Goal: Task Accomplishment & Management: Manage account settings

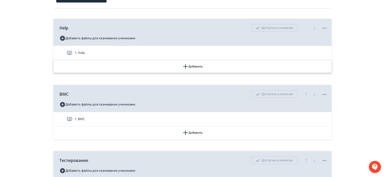
scroll to position [71, 0]
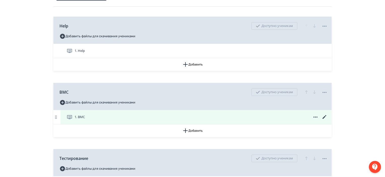
click at [325, 117] on icon at bounding box center [325, 117] width 4 height 4
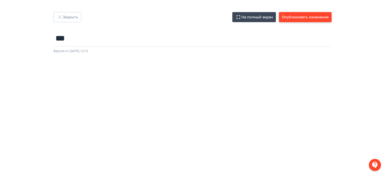
click at [311, 20] on button "Опубликовать изменения" at bounding box center [305, 17] width 53 height 10
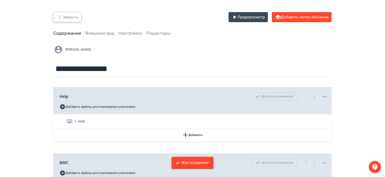
click at [65, 17] on button "Закрыть" at bounding box center [67, 17] width 28 height 10
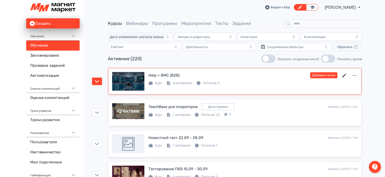
click at [346, 74] on icon at bounding box center [345, 76] width 6 height 6
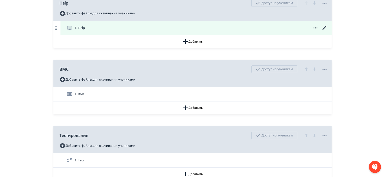
scroll to position [94, 0]
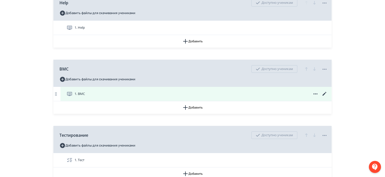
click at [324, 93] on icon at bounding box center [325, 94] width 6 height 6
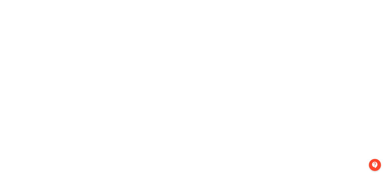
scroll to position [0, 1]
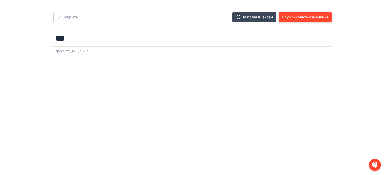
click at [317, 16] on button "Опубликовать изменения" at bounding box center [305, 17] width 53 height 10
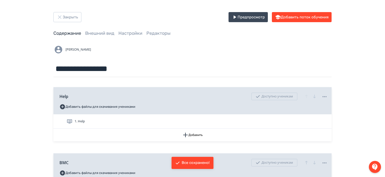
scroll to position [90, 0]
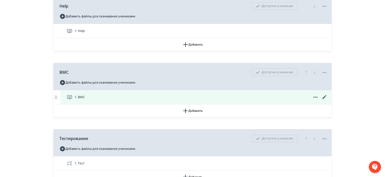
click at [323, 97] on icon at bounding box center [325, 97] width 6 height 6
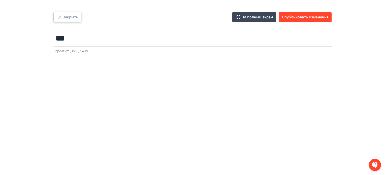
click at [71, 16] on button "Закрыть" at bounding box center [67, 17] width 28 height 10
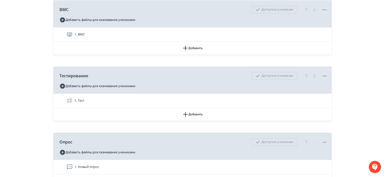
scroll to position [166, 0]
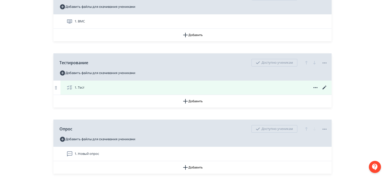
click at [324, 85] on icon at bounding box center [325, 88] width 6 height 6
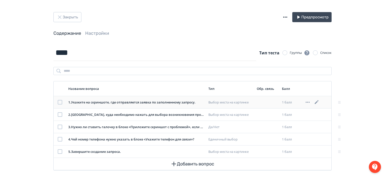
click at [318, 101] on icon at bounding box center [317, 102] width 6 height 6
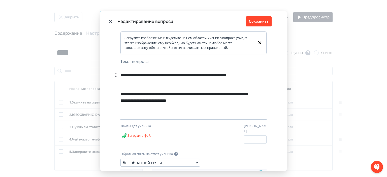
click at [185, 75] on div "**********" at bounding box center [184, 78] width 129 height 16
click at [173, 75] on div "**********" at bounding box center [184, 78] width 129 height 16
click at [170, 74] on div "**********" at bounding box center [184, 78] width 129 height 16
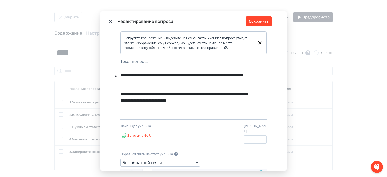
click at [223, 77] on div "**********" at bounding box center [184, 78] width 129 height 16
click at [201, 75] on div "**********" at bounding box center [184, 78] width 129 height 16
click at [131, 82] on div "**********" at bounding box center [184, 78] width 129 height 16
drag, startPoint x: 185, startPoint y: 81, endPoint x: 133, endPoint y: 82, distance: 51.9
click at [133, 82] on div "**********" at bounding box center [184, 78] width 129 height 16
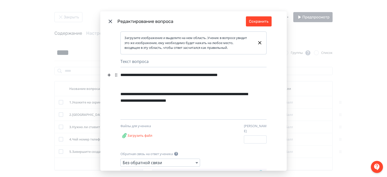
click at [168, 74] on div "**********" at bounding box center [184, 78] width 129 height 16
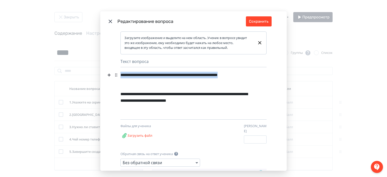
drag, startPoint x: 139, startPoint y: 82, endPoint x: 119, endPoint y: 74, distance: 21.6
click at [120, 74] on div "**********" at bounding box center [184, 78] width 129 height 16
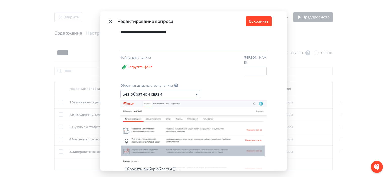
scroll to position [69, 0]
click at [185, 128] on icon "Modal" at bounding box center [193, 138] width 146 height 76
click at [160, 165] on button "Сбросить выбор области" at bounding box center [151, 169] width 54 height 10
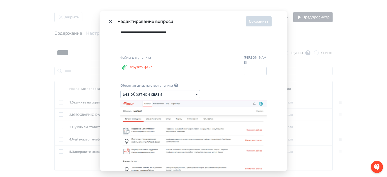
scroll to position [102, 0]
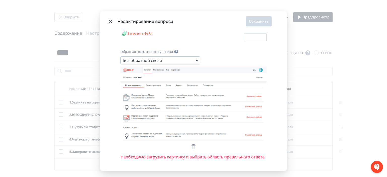
click at [191, 144] on icon "Modal" at bounding box center [194, 147] width 6 height 6
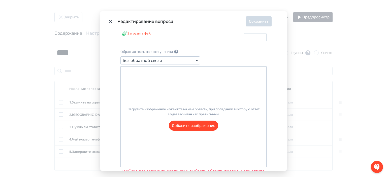
click at [190, 134] on div "Загрузите изображение и укажите на нем область, при попадании в которую ответ б…" at bounding box center [193, 117] width 146 height 101
click at [195, 123] on label "Загрузите изображение и укажите на нем область, при попадании в которую ответ б…" at bounding box center [194, 117] width 146 height 28
click at [0, 0] on input "Загрузите изображение и укажите на нем область, при попадании в которую ответ б…" at bounding box center [0, 0] width 0 height 0
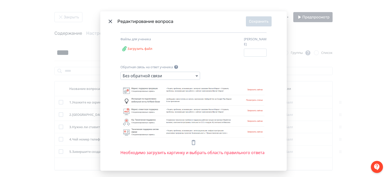
scroll to position [83, 0]
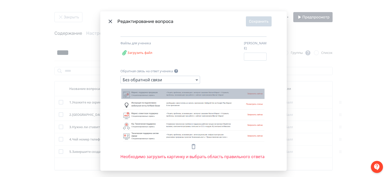
drag, startPoint x: 120, startPoint y: 85, endPoint x: 262, endPoint y: 96, distance: 142.3
click at [262, 96] on icon "Modal" at bounding box center [193, 114] width 146 height 56
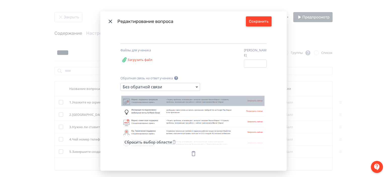
click at [266, 26] on button "Сохранить" at bounding box center [259, 21] width 26 height 10
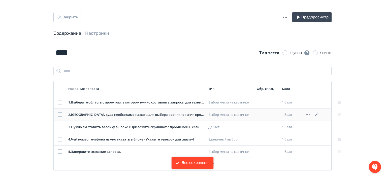
click at [316, 116] on icon at bounding box center [317, 115] width 6 height 6
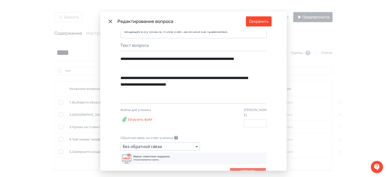
scroll to position [32, 0]
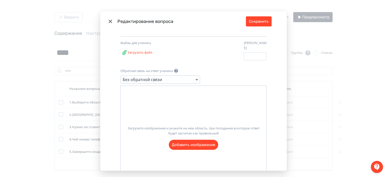
scroll to position [85, 0]
click at [189, 143] on label "Загрузите изображение и укажите на нем область, при попадании в которую ответ б…" at bounding box center [194, 134] width 146 height 28
click at [0, 0] on input "Загрузите изображение и укажите на нем область, при попадании в которую ответ б…" at bounding box center [0, 0] width 0 height 0
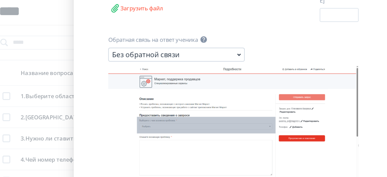
drag, startPoint x: 136, startPoint y: 111, endPoint x: 216, endPoint y: 121, distance: 80.8
click at [216, 121] on icon "Modal" at bounding box center [193, 125] width 146 height 82
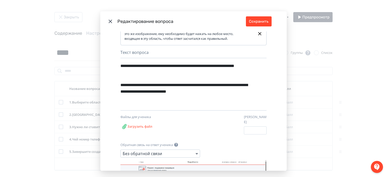
scroll to position [8, 0]
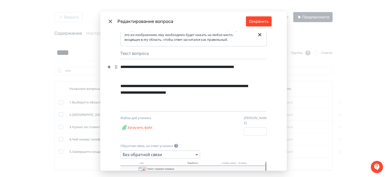
click at [134, 74] on div "**********" at bounding box center [184, 70] width 129 height 16
click at [169, 74] on div "**********" at bounding box center [184, 70] width 129 height 16
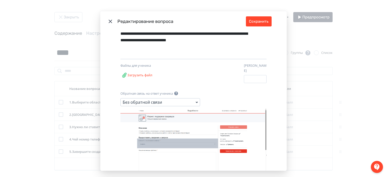
scroll to position [101, 0]
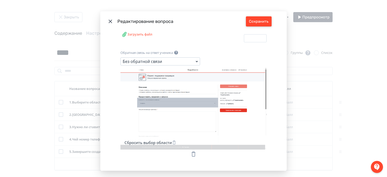
click at [257, 22] on button "Сохранить" at bounding box center [259, 21] width 26 height 10
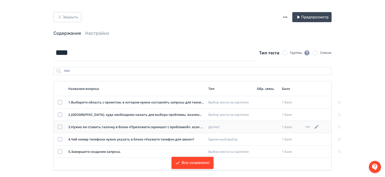
click at [318, 128] on icon at bounding box center [317, 127] width 6 height 6
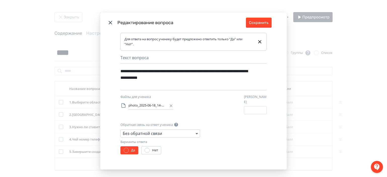
click at [170, 108] on icon "Modal" at bounding box center [171, 106] width 5 height 5
click at [124, 108] on label "Загрузить файл" at bounding box center [136, 107] width 33 height 10
click at [0, 0] on input "Загрузить файл" at bounding box center [0, 0] width 0 height 0
click at [269, 21] on button "Сохранить" at bounding box center [259, 23] width 26 height 10
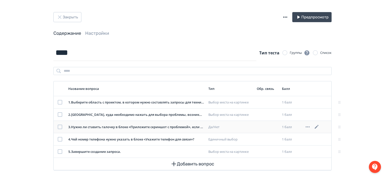
click at [316, 127] on icon at bounding box center [317, 127] width 4 height 4
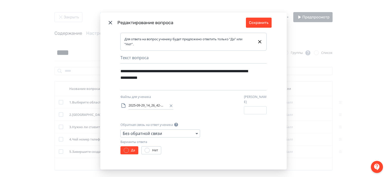
click at [192, 132] on div "Без обратной связи" at bounding box center [160, 134] width 80 height 8
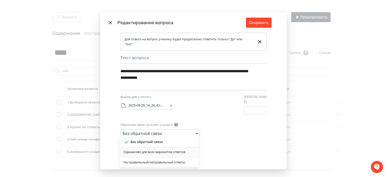
click at [179, 152] on div "Одинаково для всех вариантов ответов" at bounding box center [160, 152] width 72 height 5
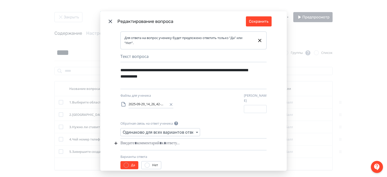
click at [164, 143] on div "Modal" at bounding box center [185, 144] width 131 height 10
paste div "Modal"
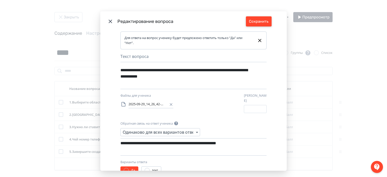
click at [265, 22] on button "Сохранить" at bounding box center [259, 21] width 26 height 10
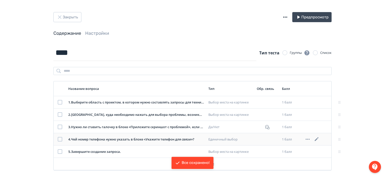
click at [317, 139] on icon at bounding box center [317, 139] width 4 height 4
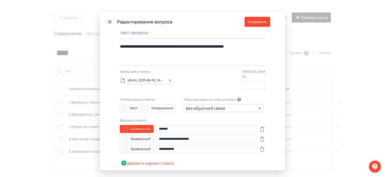
scroll to position [6, 0]
click at [165, 125] on input "*******" at bounding box center [208, 129] width 100 height 8
type input "********"
click at [169, 146] on input "**********" at bounding box center [208, 149] width 100 height 8
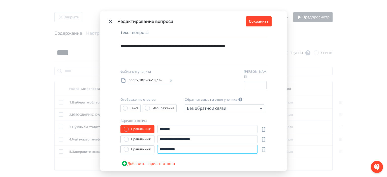
click at [169, 146] on input "**********" at bounding box center [208, 149] width 100 height 8
type input "****"
click at [148, 147] on div "Правильный" at bounding box center [141, 149] width 20 height 5
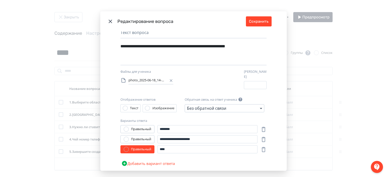
click at [170, 81] on icon "Modal" at bounding box center [171, 80] width 5 height 5
click at [143, 82] on label "Загрузить файл" at bounding box center [136, 81] width 33 height 10
click at [0, 0] on input "Загрузить файл" at bounding box center [0, 0] width 0 height 0
click at [256, 23] on button "Сохранить" at bounding box center [259, 21] width 26 height 10
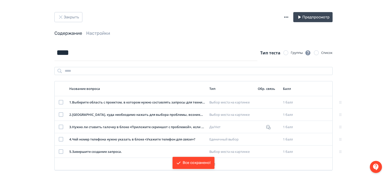
scroll to position [5, 0]
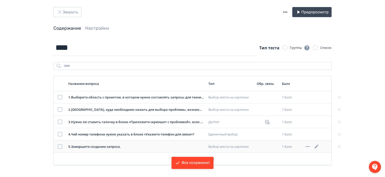
click at [319, 145] on icon at bounding box center [317, 147] width 4 height 4
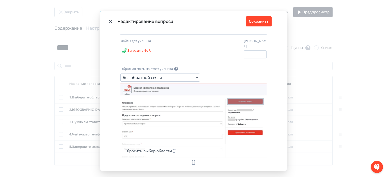
scroll to position [79, 0]
click at [191, 160] on icon "Modal" at bounding box center [194, 163] width 6 height 6
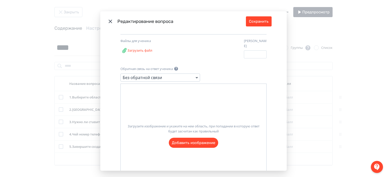
click at [192, 140] on label "Загрузите изображение и укажите на нем область, при попадании в которую ответ б…" at bounding box center [194, 134] width 146 height 28
click at [0, 0] on input "Загрузите изображение и укажите на нем область, при попадании в которую ответ б…" at bounding box center [0, 0] width 0 height 0
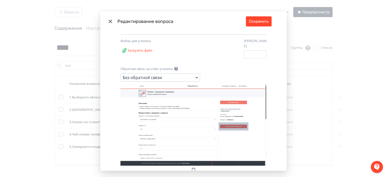
drag, startPoint x: 216, startPoint y: 119, endPoint x: 246, endPoint y: 127, distance: 30.9
click at [246, 127] on icon "Modal" at bounding box center [193, 125] width 146 height 82
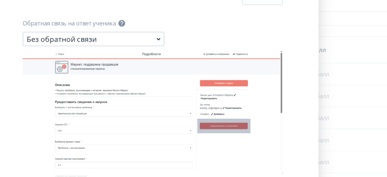
scroll to position [5, 0]
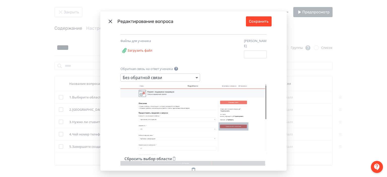
click at [192, 167] on icon "Modal" at bounding box center [194, 170] width 6 height 6
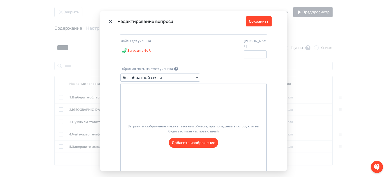
click at [197, 137] on label "Загрузите изображение и укажите на нем область, при попадании в которую ответ б…" at bounding box center [194, 134] width 146 height 28
click at [0, 0] on input "Загрузите изображение и укажите на нем область, при попадании в которую ответ б…" at bounding box center [0, 0] width 0 height 0
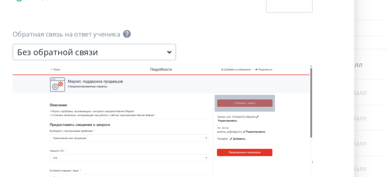
drag, startPoint x: 217, startPoint y: 95, endPoint x: 246, endPoint y: 103, distance: 30.4
click at [246, 103] on icon "Modal" at bounding box center [193, 125] width 146 height 82
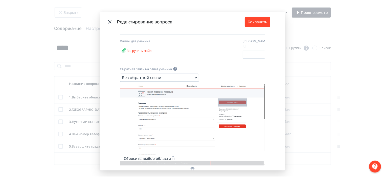
scroll to position [0, 0]
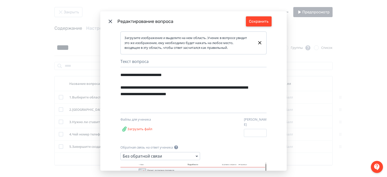
click at [267, 21] on button "Сохранить" at bounding box center [259, 21] width 26 height 10
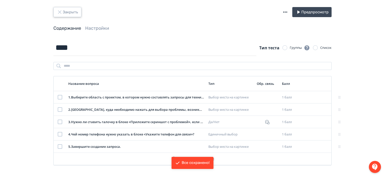
click at [66, 8] on button "Закрыть" at bounding box center [67, 12] width 28 height 10
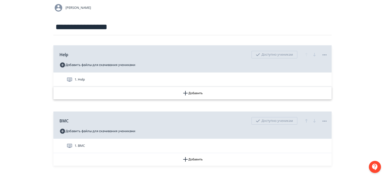
scroll to position [49, 0]
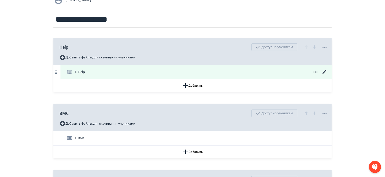
click at [324, 70] on icon at bounding box center [325, 72] width 6 height 6
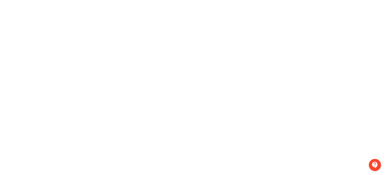
scroll to position [0, 1]
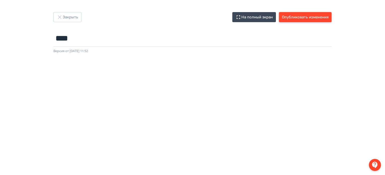
click at [318, 19] on button "Опубликовать изменения" at bounding box center [305, 17] width 53 height 10
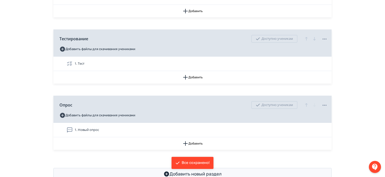
scroll to position [206, 0]
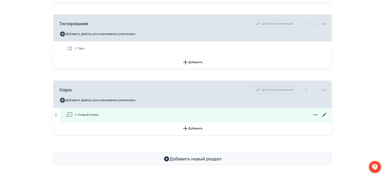
click at [323, 113] on icon at bounding box center [325, 115] width 6 height 6
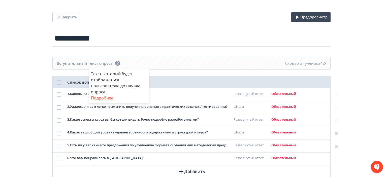
click at [73, 20] on div "Текст, который будет отображаться пользователю до начала опроса. Подробнее" at bounding box center [193, 88] width 387 height 177
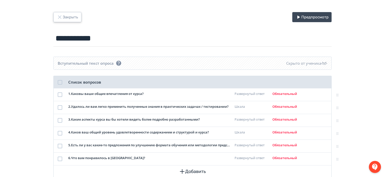
click at [73, 20] on button "Закрыть" at bounding box center [67, 17] width 28 height 10
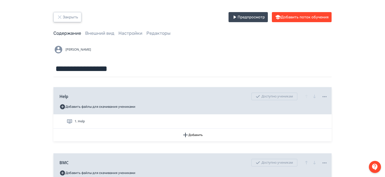
click at [63, 12] on button "Закрыть" at bounding box center [67, 17] width 28 height 10
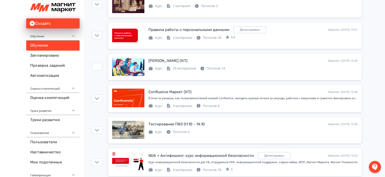
scroll to position [173, 0]
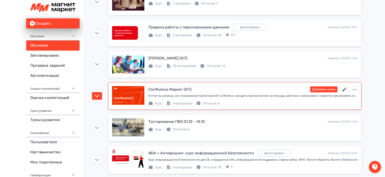
click at [344, 90] on icon at bounding box center [345, 90] width 6 height 6
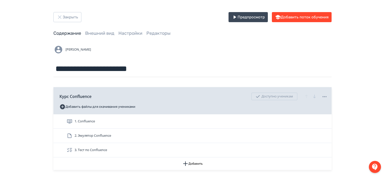
scroll to position [102, 0]
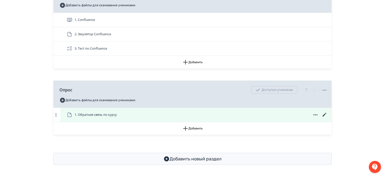
click at [326, 114] on icon at bounding box center [325, 115] width 6 height 6
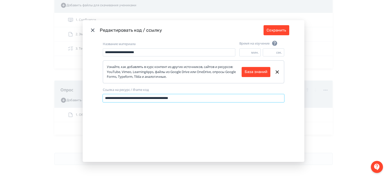
drag, startPoint x: 188, startPoint y: 97, endPoint x: 100, endPoint y: 98, distance: 87.2
click at [100, 98] on div "**********" at bounding box center [194, 100] width 222 height 121
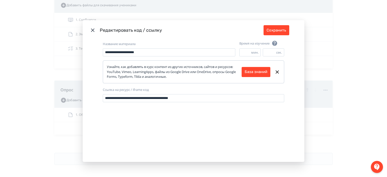
click at [93, 30] on icon "Modal" at bounding box center [93, 30] width 6 height 6
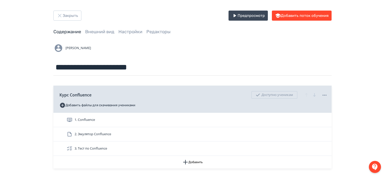
scroll to position [0, 0]
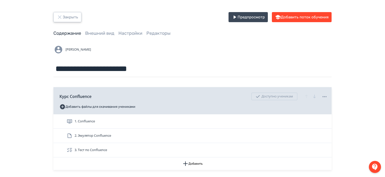
click at [73, 17] on button "Закрыть" at bounding box center [67, 17] width 28 height 10
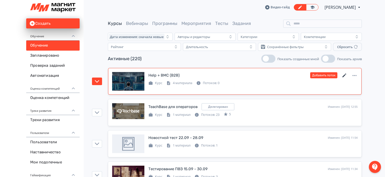
click at [345, 74] on icon at bounding box center [345, 76] width 4 height 4
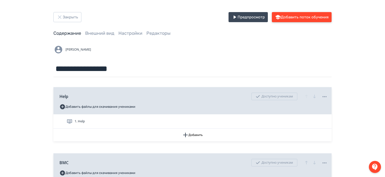
click at [301, 16] on button "Добавить поток обучения" at bounding box center [302, 17] width 60 height 10
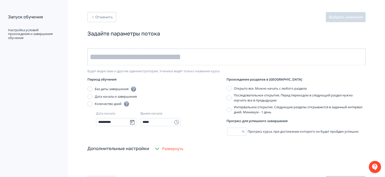
click at [204, 63] on input "text" at bounding box center [226, 57] width 278 height 17
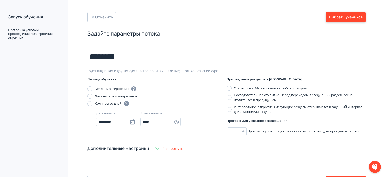
type input "********"
click at [329, 21] on button "Выбрать учеников" at bounding box center [346, 17] width 40 height 10
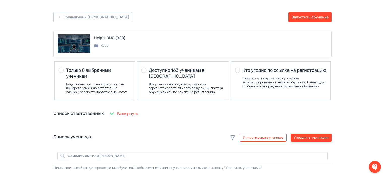
click at [312, 142] on button "Управлять учениками" at bounding box center [311, 138] width 41 height 8
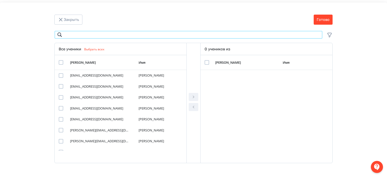
click at [139, 37] on input "Modal" at bounding box center [188, 35] width 268 height 8
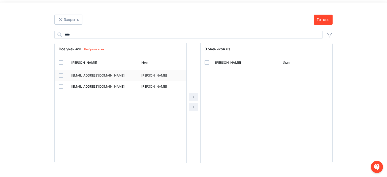
click at [59, 76] on div "Modal" at bounding box center [61, 75] width 5 height 5
click at [193, 95] on icon "Modal" at bounding box center [194, 97] width 6 height 6
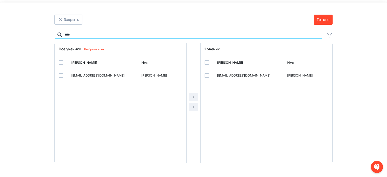
click at [68, 35] on input "****" at bounding box center [188, 35] width 268 height 8
type input "****"
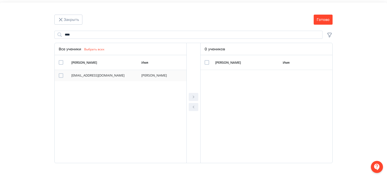
click at [62, 75] on div "Modal" at bounding box center [61, 75] width 5 height 5
click at [194, 97] on icon "Modal" at bounding box center [194, 97] width 6 height 6
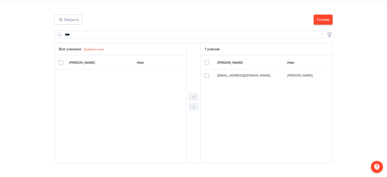
click at [331, 23] on button "Готово" at bounding box center [323, 20] width 19 height 10
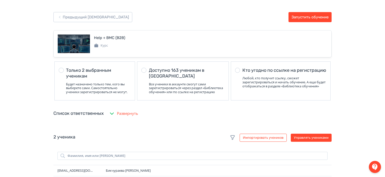
click at [324, 15] on button "Запустить обучение" at bounding box center [310, 17] width 43 height 10
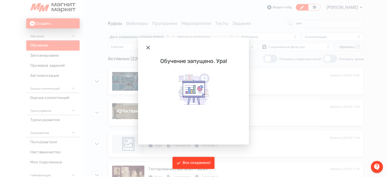
click at [148, 49] on icon "Modal" at bounding box center [148, 48] width 6 height 6
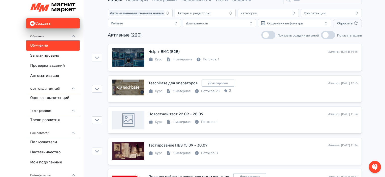
scroll to position [27, 0]
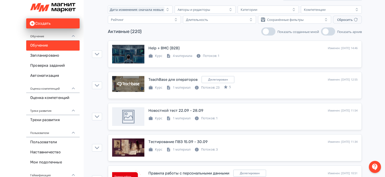
click at [237, 143] on div "Тестирование ПВЗ 15.09 - 30.09 Изменен: [DATE] 11:34 Добавить поток" at bounding box center [252, 142] width 209 height 7
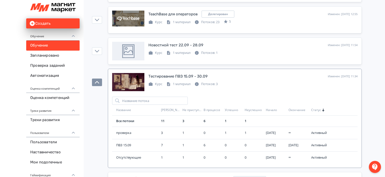
scroll to position [98, 0]
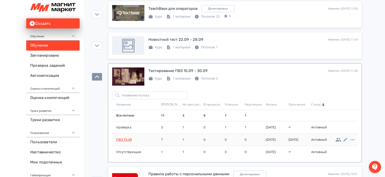
click at [126, 134] on td "ПВЗ 15.09" at bounding box center [135, 140] width 47 height 12
click at [125, 140] on span "ПВЗ 15.09" at bounding box center [137, 139] width 43 height 5
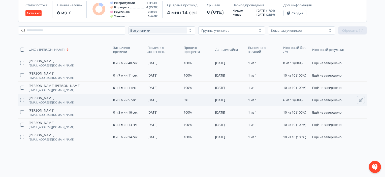
scroll to position [60, 0]
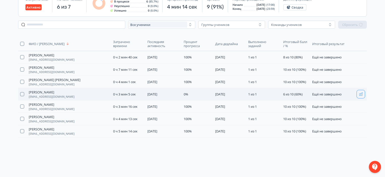
click at [361, 95] on icon "button" at bounding box center [361, 94] width 4 height 4
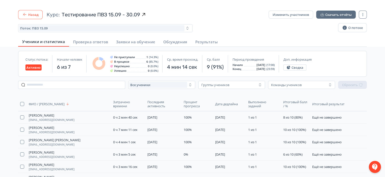
click at [30, 13] on button "Назад" at bounding box center [30, 14] width 24 height 9
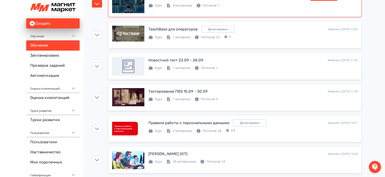
scroll to position [110, 0]
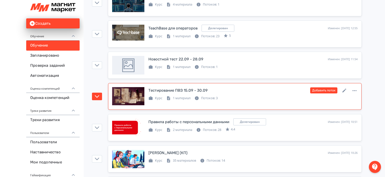
click at [272, 92] on div "Тестирование ПВЗ 15.09 - 30.09 Изменен: [DATE] 11:34 Добавить поток" at bounding box center [252, 90] width 209 height 7
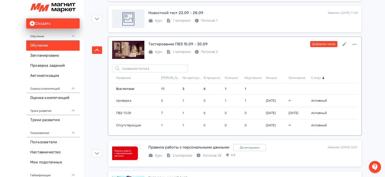
scroll to position [156, 0]
click at [129, 126] on span "Отсутствующие" at bounding box center [137, 125] width 43 height 5
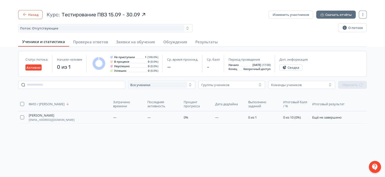
click at [33, 14] on button "Назад" at bounding box center [30, 14] width 24 height 9
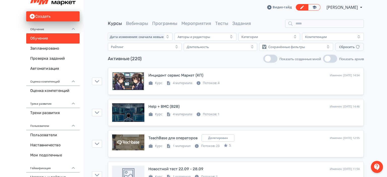
scroll to position [7, 0]
click at [46, 136] on link "Пользователи" at bounding box center [52, 135] width 53 height 10
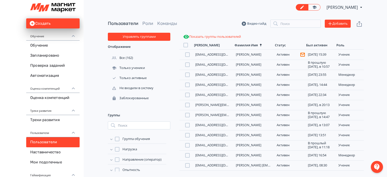
click at [112, 149] on icon at bounding box center [111, 149] width 2 height 1
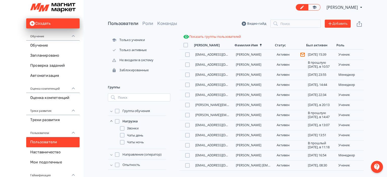
scroll to position [28, 0]
click at [112, 149] on div "Группа обучения Нагрузка Звонки Чаты день Чаты ночь Направление (оператор) Опыт…" at bounding box center [139, 148] width 63 height 83
click at [112, 153] on icon at bounding box center [111, 154] width 5 height 5
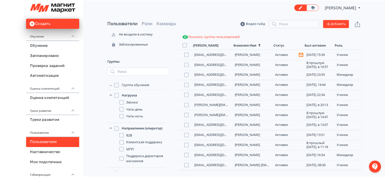
scroll to position [55, 0]
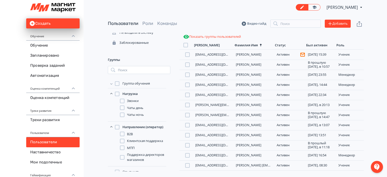
click at [121, 158] on div at bounding box center [122, 157] width 5 height 5
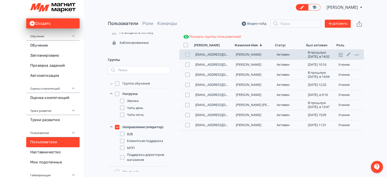
click at [187, 52] on div at bounding box center [187, 54] width 5 height 5
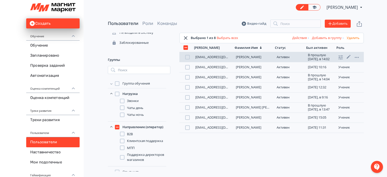
click at [186, 58] on div at bounding box center [187, 57] width 5 height 5
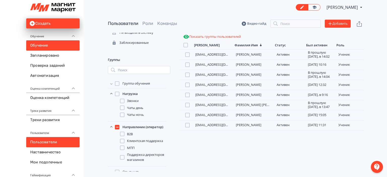
click at [58, 43] on link "Обучение" at bounding box center [52, 46] width 53 height 10
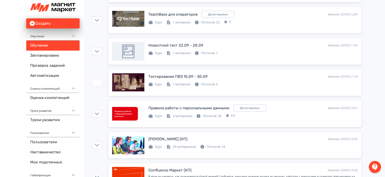
scroll to position [124, 0]
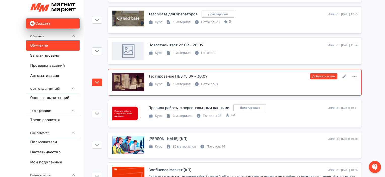
click at [258, 79] on div "Тестирование ПВЗ 15.09 - 30.09 Изменен: [DATE] 11:34 Добавить поток" at bounding box center [252, 76] width 209 height 7
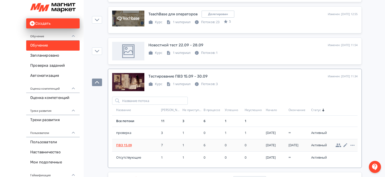
click at [120, 146] on span "ПВЗ 15.09" at bounding box center [137, 145] width 43 height 5
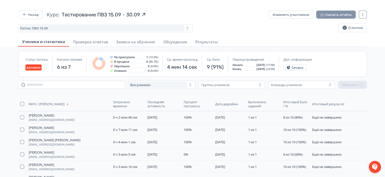
click at [336, 18] on button "Скачать отчёты" at bounding box center [336, 15] width 40 height 8
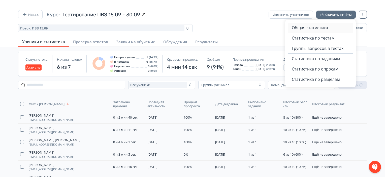
click at [319, 25] on span "Общая статистика" at bounding box center [310, 28] width 36 height 6
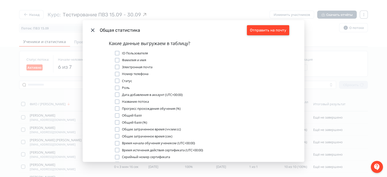
click at [276, 32] on button "Отправить на почту" at bounding box center [268, 30] width 42 height 10
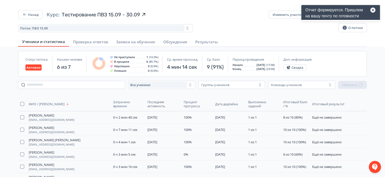
drag, startPoint x: 294, startPoint y: 66, endPoint x: 238, endPoint y: 40, distance: 61.5
click at [238, 40] on div "Ученики и статистика [PERSON_NAME] ответов Заявки на обучение Обсуждения Резуль…" at bounding box center [192, 42] width 349 height 10
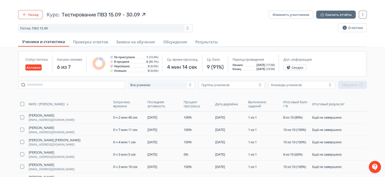
click at [19, 16] on button "Назад" at bounding box center [30, 14] width 24 height 9
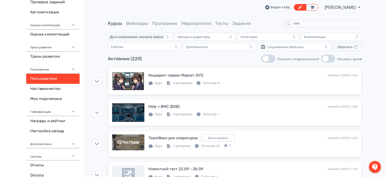
scroll to position [64, 0]
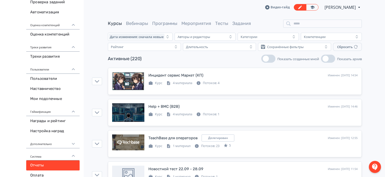
click at [47, 161] on link "Отчеты" at bounding box center [52, 166] width 53 height 10
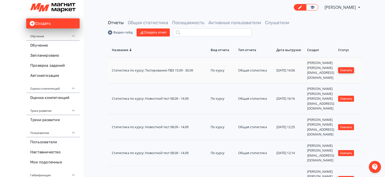
click at [351, 69] on button "Скачать" at bounding box center [346, 70] width 16 height 6
click at [37, 42] on link "Обучение" at bounding box center [52, 46] width 53 height 10
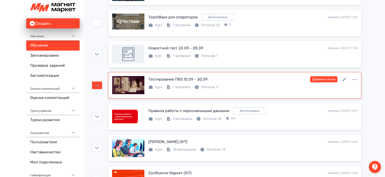
scroll to position [122, 0]
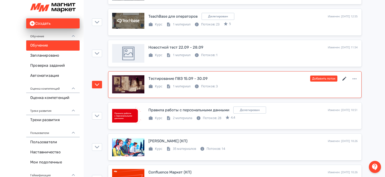
click at [345, 79] on icon at bounding box center [345, 79] width 6 height 6
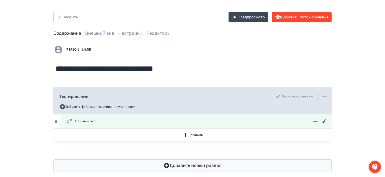
click at [325, 120] on icon at bounding box center [325, 121] width 6 height 6
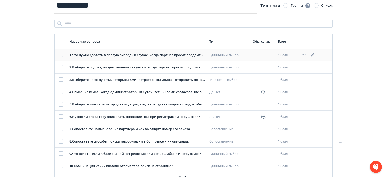
scroll to position [48, 0]
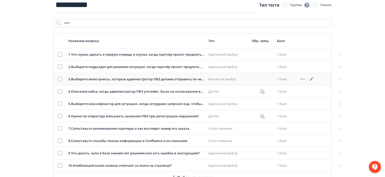
click at [240, 77] on div "Множеств. выбор" at bounding box center [227, 79] width 39 height 5
click at [126, 79] on div "3 . Выберите ниже пункты, которые администратор ПВЗ должен отправить по чек-лис…" at bounding box center [136, 79] width 136 height 5
click at [313, 79] on icon at bounding box center [312, 79] width 4 height 4
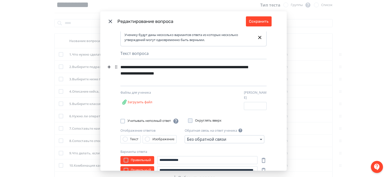
scroll to position [3, 0]
click at [258, 20] on button "Сохранить" at bounding box center [259, 21] width 26 height 10
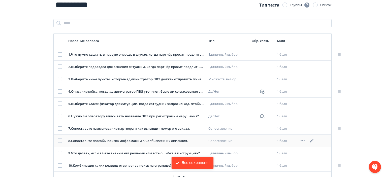
click at [312, 141] on icon at bounding box center [312, 141] width 4 height 4
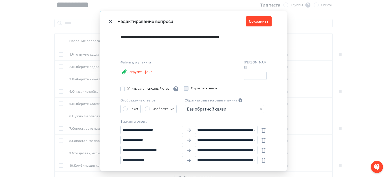
scroll to position [54, 0]
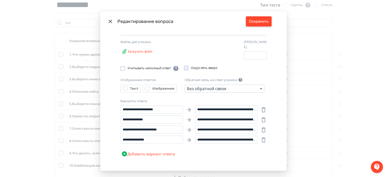
click at [256, 21] on button "Сохранить" at bounding box center [259, 21] width 26 height 10
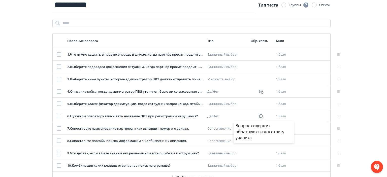
click at [355, 140] on div "Вопрос содержит обратную связь к ответу ученика" at bounding box center [193, 88] width 387 height 177
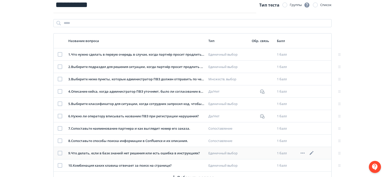
click at [310, 151] on icon at bounding box center [312, 153] width 6 height 6
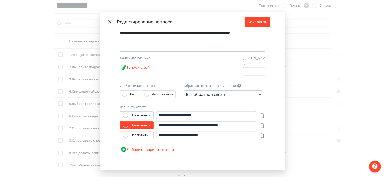
scroll to position [0, 0]
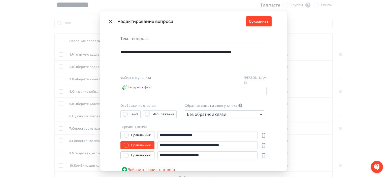
click at [108, 21] on icon "Modal" at bounding box center [110, 21] width 6 height 6
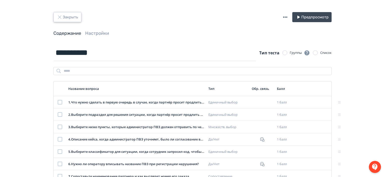
click at [77, 19] on button "Закрыть" at bounding box center [67, 17] width 28 height 10
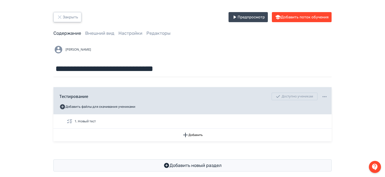
click at [77, 19] on button "Закрыть" at bounding box center [67, 17] width 28 height 10
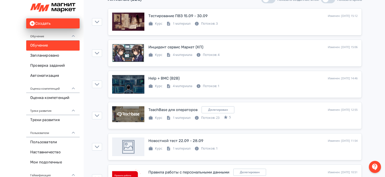
scroll to position [69, 0]
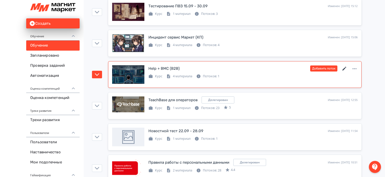
click at [342, 67] on icon at bounding box center [345, 69] width 6 height 6
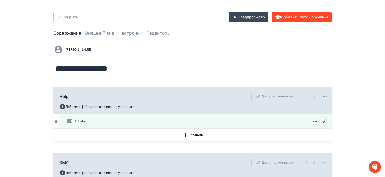
click at [324, 122] on icon at bounding box center [325, 121] width 4 height 4
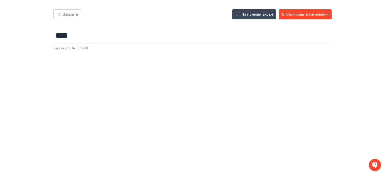
scroll to position [0, 1]
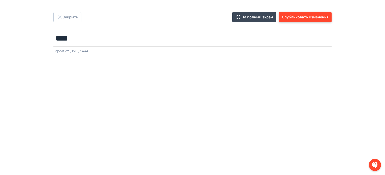
click at [312, 21] on button "Опубликовать изменения" at bounding box center [305, 17] width 53 height 10
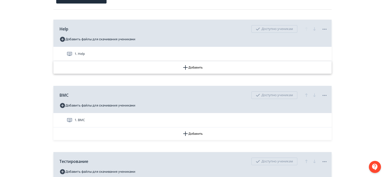
scroll to position [67, 0]
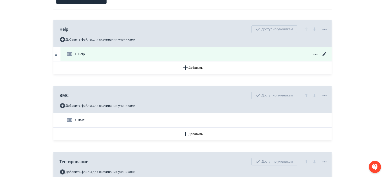
click at [325, 52] on icon at bounding box center [325, 54] width 6 height 6
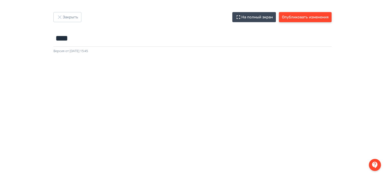
click at [318, 20] on button "Опубликовать изменения" at bounding box center [305, 17] width 53 height 10
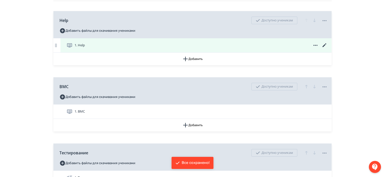
scroll to position [77, 0]
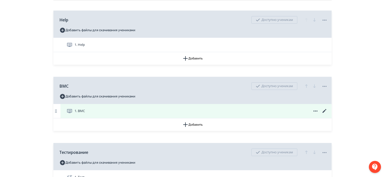
click at [324, 110] on icon at bounding box center [325, 111] width 6 height 6
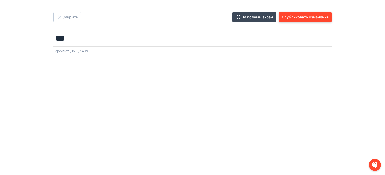
click at [316, 17] on button "Опубликовать изменения" at bounding box center [305, 17] width 53 height 10
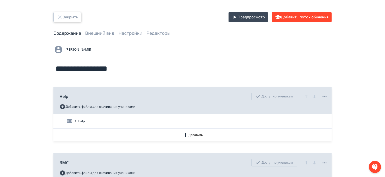
click at [67, 19] on button "Закрыть" at bounding box center [67, 17] width 28 height 10
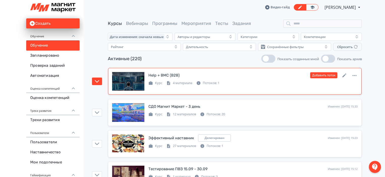
click at [295, 87] on div "Help + BMC (B2B) Изменен: [DATE] 15:46 Добавить поток Курс 4 материала Потоков:…" at bounding box center [235, 81] width 246 height 19
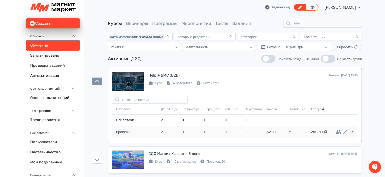
click at [352, 130] on icon at bounding box center [353, 132] width 6 height 6
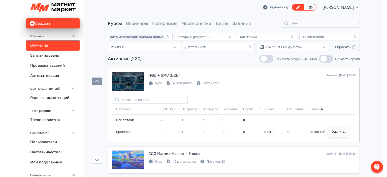
click at [343, 132] on div "Удалить" at bounding box center [338, 132] width 21 height 10
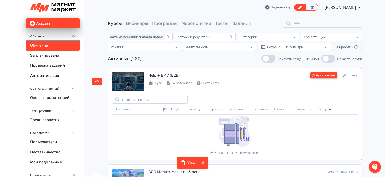
click at [327, 73] on button "Добавить поток" at bounding box center [323, 75] width 27 height 6
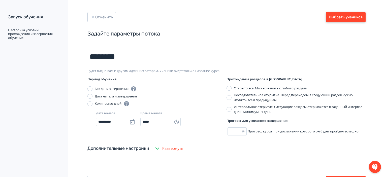
type input "********"
click at [338, 17] on button "Выбрать учеников" at bounding box center [346, 17] width 40 height 10
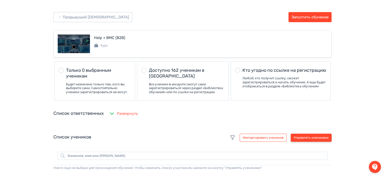
click at [310, 142] on button "Управлять учениками" at bounding box center [311, 138] width 41 height 8
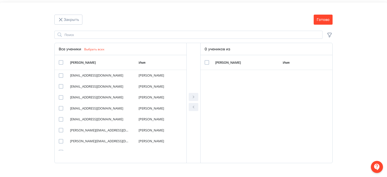
click at [119, 39] on div "Поиск Все ученики Выбрать всех [PERSON_NAME] Имя [EMAIL_ADDRESS][DOMAIN_NAME] […" at bounding box center [193, 97] width 278 height 133
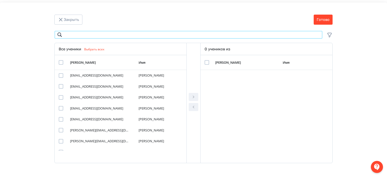
click at [117, 33] on input "Modal" at bounding box center [188, 35] width 268 height 8
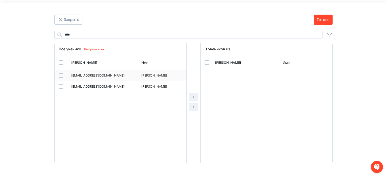
click at [60, 75] on div "Modal" at bounding box center [61, 75] width 5 height 5
click at [190, 98] on button "Modal" at bounding box center [194, 97] width 10 height 8
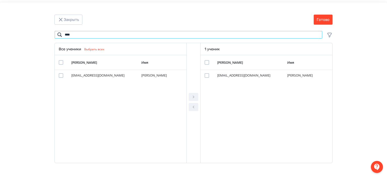
click at [66, 35] on input "****" at bounding box center [188, 35] width 268 height 8
type input "***"
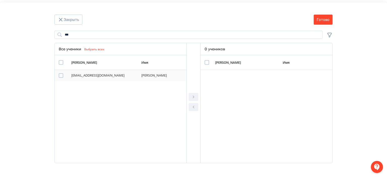
click at [62, 74] on div "Modal" at bounding box center [61, 75] width 5 height 5
click at [190, 97] on button "Modal" at bounding box center [194, 97] width 10 height 8
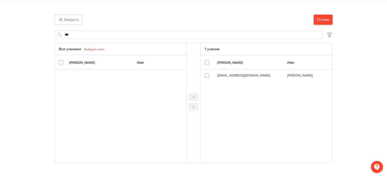
click at [327, 18] on button "Готово" at bounding box center [323, 20] width 19 height 10
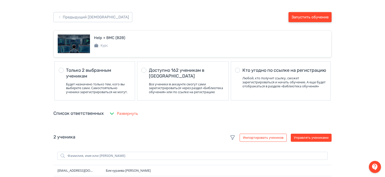
click at [327, 18] on button "Запустить обучение" at bounding box center [310, 17] width 43 height 10
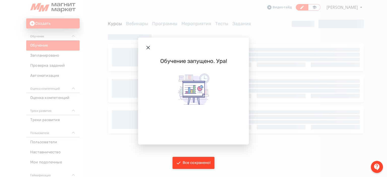
click at [150, 44] on header "Modal" at bounding box center [193, 48] width 111 height 20
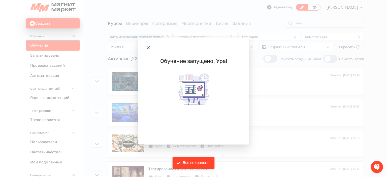
click at [149, 45] on icon "Modal" at bounding box center [148, 48] width 6 height 6
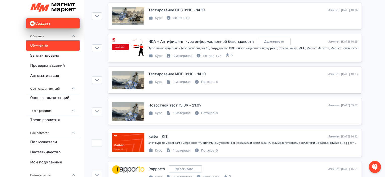
scroll to position [380, 0]
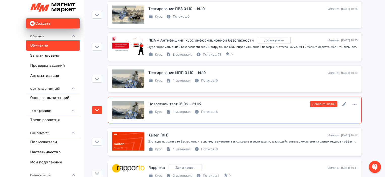
click at [280, 99] on link "Новостной тест 15.09 - 21.09 Изменен: [DATE] 09:52 Добавить поток Курс 1 матери…" at bounding box center [235, 110] width 254 height 27
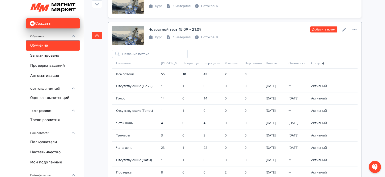
scroll to position [456, 0]
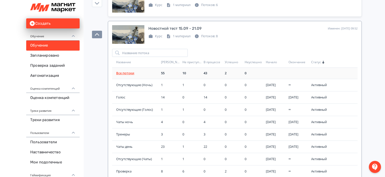
click at [121, 71] on link "Все потоки" at bounding box center [125, 73] width 18 height 5
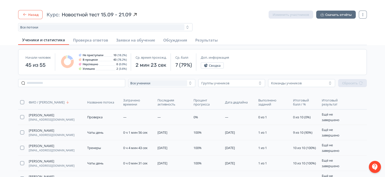
click at [35, 13] on button "Назад" at bounding box center [30, 14] width 24 height 9
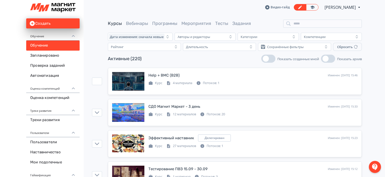
scroll to position [394, 0]
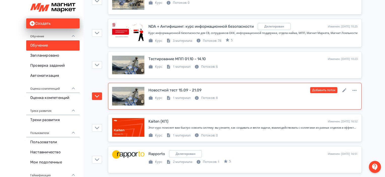
click at [229, 95] on div "Курс 1 материал Потоков: 8" at bounding box center [252, 98] width 209 height 6
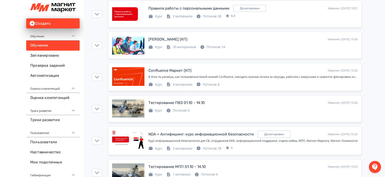
scroll to position [0, 0]
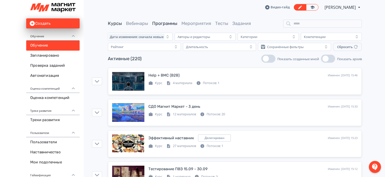
click at [156, 23] on link "Программы" at bounding box center [164, 24] width 25 height 6
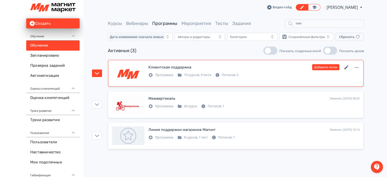
click at [347, 68] on icon at bounding box center [347, 68] width 6 height 6
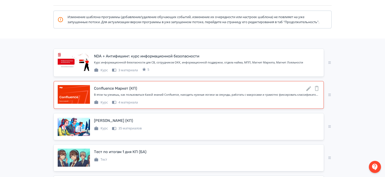
scroll to position [72, 0]
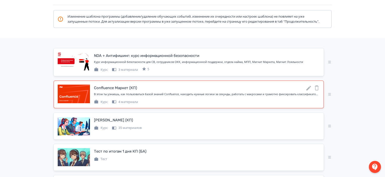
click at [318, 90] on icon at bounding box center [317, 88] width 6 height 6
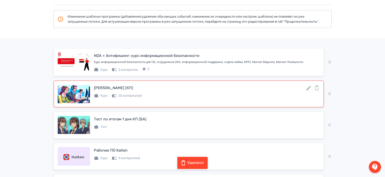
click at [317, 91] on icon at bounding box center [317, 88] width 6 height 6
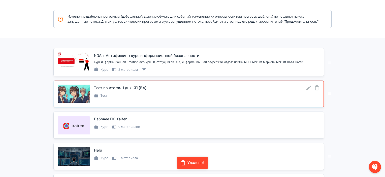
click at [318, 90] on icon at bounding box center [317, 87] width 4 height 5
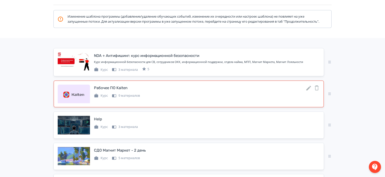
click at [318, 90] on icon at bounding box center [317, 87] width 4 height 5
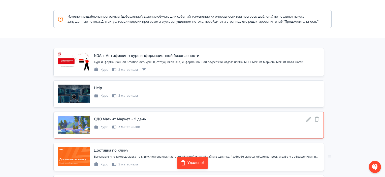
click at [319, 122] on icon at bounding box center [317, 119] width 6 height 6
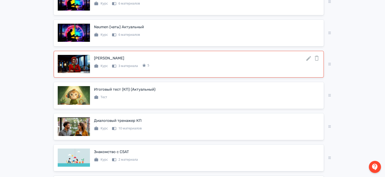
scroll to position [322, 0]
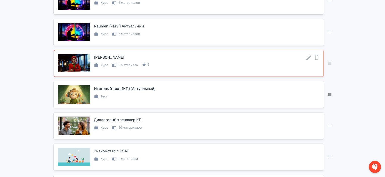
click at [315, 60] on icon at bounding box center [317, 57] width 6 height 6
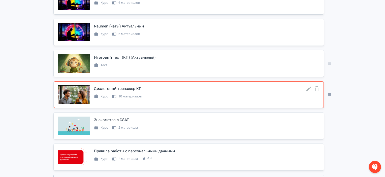
scroll to position [346, 0]
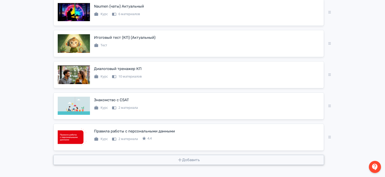
click at [223, 159] on button "Добавить" at bounding box center [188, 160] width 271 height 10
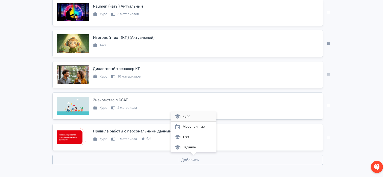
click at [197, 113] on div "Курс" at bounding box center [194, 116] width 46 height 10
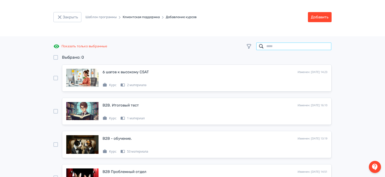
click at [284, 46] on input "search" at bounding box center [294, 46] width 76 height 8
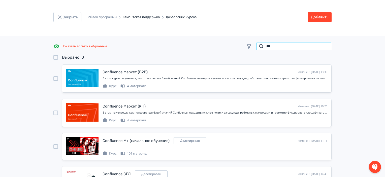
type input "***"
click at [54, 112] on div at bounding box center [55, 113] width 5 height 5
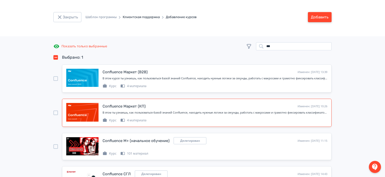
click at [322, 15] on button "Добавить" at bounding box center [320, 17] width 24 height 10
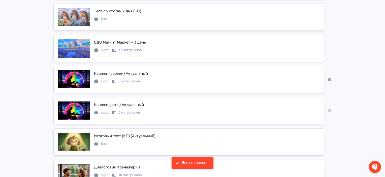
scroll to position [378, 0]
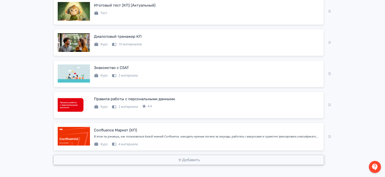
click at [251, 160] on button "Добавить" at bounding box center [188, 160] width 271 height 10
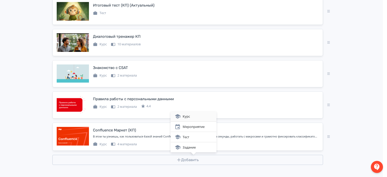
click at [181, 115] on div "Курс" at bounding box center [194, 116] width 38 height 6
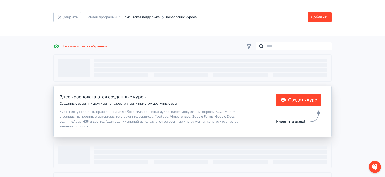
click at [276, 45] on input "search" at bounding box center [294, 46] width 76 height 8
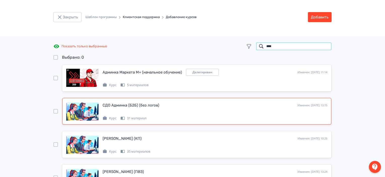
scroll to position [17, 0]
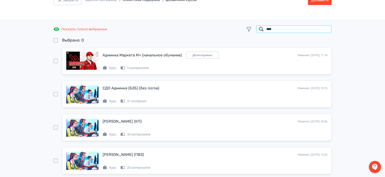
type input "****"
click at [53, 126] on div at bounding box center [55, 127] width 5 height 5
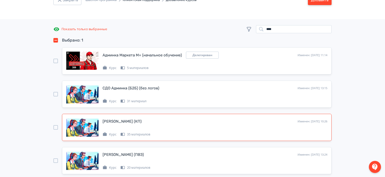
click at [320, 3] on button "Добавить" at bounding box center [320, 0] width 24 height 10
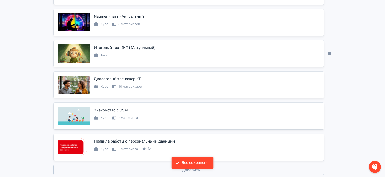
scroll to position [409, 0]
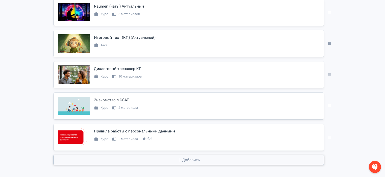
click at [247, 159] on button "Добавить" at bounding box center [188, 160] width 271 height 10
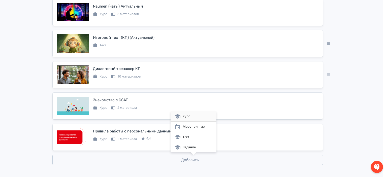
click at [199, 119] on div "Курс" at bounding box center [194, 116] width 38 height 6
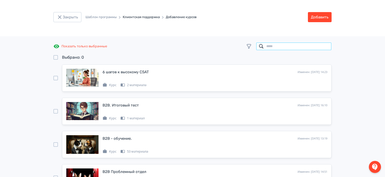
click at [288, 49] on input "search" at bounding box center [294, 46] width 76 height 8
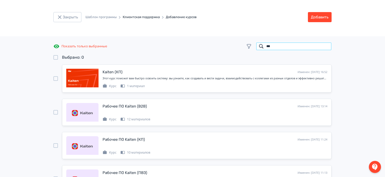
type input "***"
click at [56, 145] on div at bounding box center [55, 145] width 5 height 5
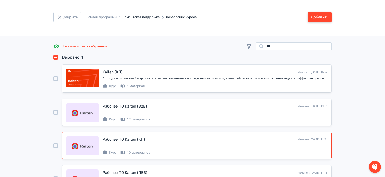
click at [319, 17] on button "Добавить" at bounding box center [320, 17] width 24 height 10
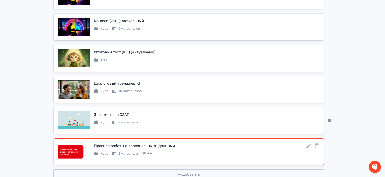
scroll to position [440, 0]
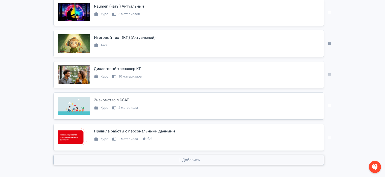
click at [199, 160] on button "Добавить" at bounding box center [188, 160] width 271 height 10
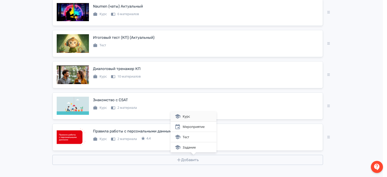
click at [205, 114] on div "Курс" at bounding box center [194, 116] width 38 height 6
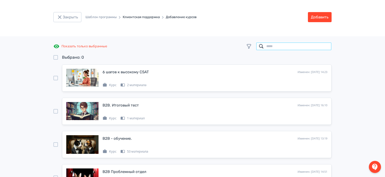
click at [299, 49] on input "search" at bounding box center [294, 46] width 76 height 8
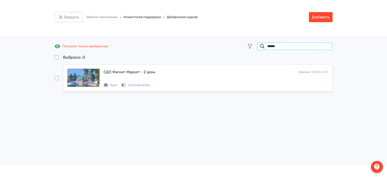
type input "******"
click at [56, 79] on div at bounding box center [56, 78] width 5 height 5
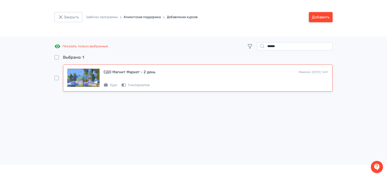
click at [320, 21] on button "Добавить" at bounding box center [321, 17] width 24 height 10
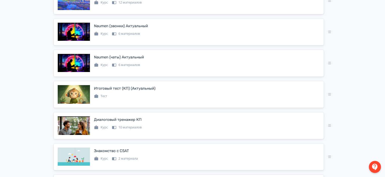
scroll to position [472, 0]
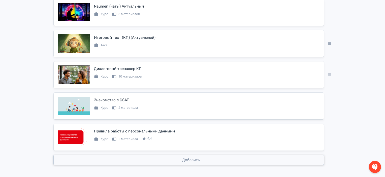
click at [209, 161] on button "Добавить" at bounding box center [188, 160] width 271 height 10
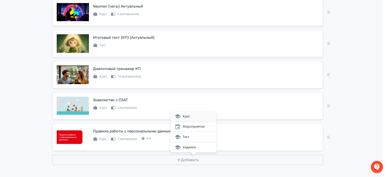
click at [210, 120] on div "Курс" at bounding box center [194, 116] width 46 height 10
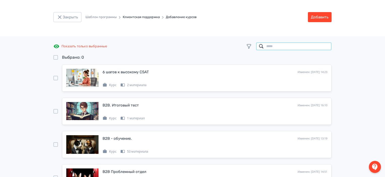
click at [310, 44] on input "search" at bounding box center [294, 46] width 76 height 8
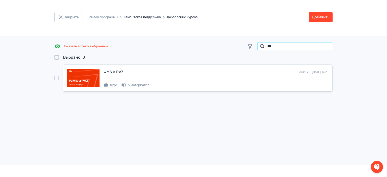
type input "***"
click at [57, 80] on div at bounding box center [56, 78] width 5 height 5
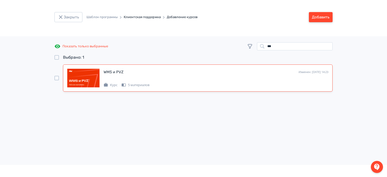
click at [326, 20] on button "Добавить" at bounding box center [321, 17] width 24 height 10
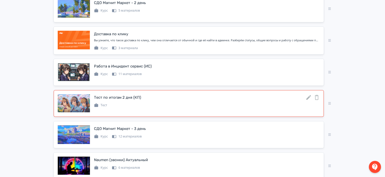
scroll to position [316, 0]
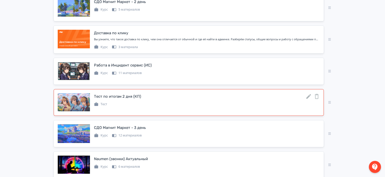
click at [309, 100] on icon at bounding box center [309, 97] width 6 height 6
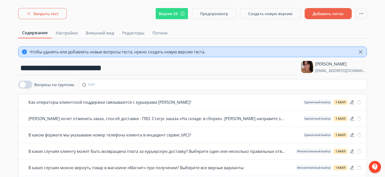
click at [56, 14] on button "Закрыть тест" at bounding box center [42, 13] width 49 height 11
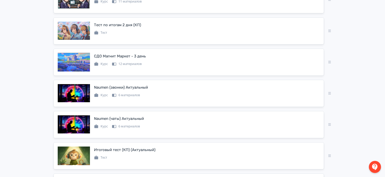
scroll to position [390, 0]
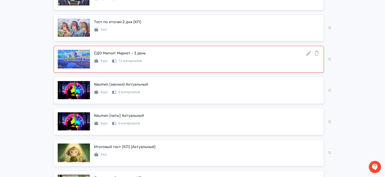
click at [318, 56] on icon at bounding box center [317, 53] width 6 height 6
click at [317, 55] on icon at bounding box center [317, 53] width 4 height 5
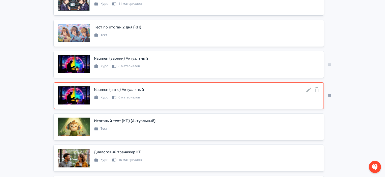
scroll to position [472, 0]
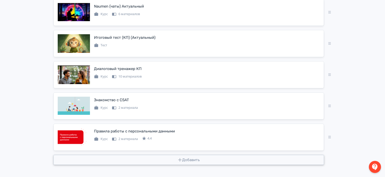
click at [235, 160] on button "Добавить" at bounding box center [188, 160] width 271 height 10
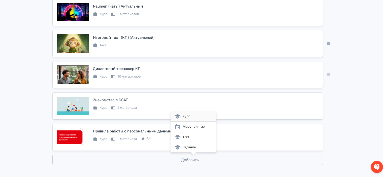
click at [197, 118] on div "Курс" at bounding box center [194, 116] width 38 height 6
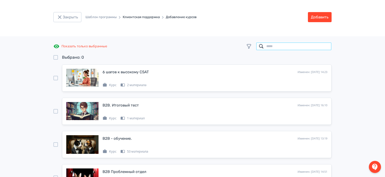
click at [303, 47] on input "search" at bounding box center [294, 46] width 76 height 8
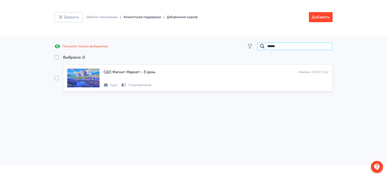
type input "******"
click at [55, 77] on div at bounding box center [56, 78] width 5 height 5
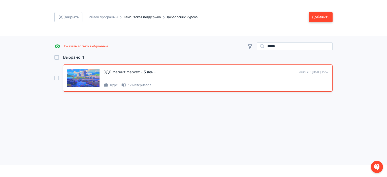
click at [328, 17] on button "Добавить" at bounding box center [321, 17] width 24 height 10
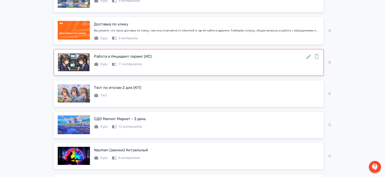
scroll to position [503, 0]
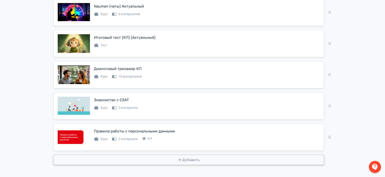
click at [197, 156] on button "Добавить" at bounding box center [188, 160] width 271 height 10
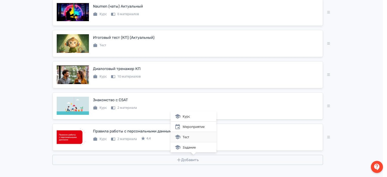
click at [195, 138] on div "Тест" at bounding box center [194, 137] width 38 height 6
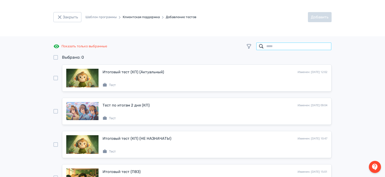
click at [278, 45] on input "search" at bounding box center [294, 46] width 76 height 8
click at [56, 78] on div at bounding box center [55, 78] width 5 height 5
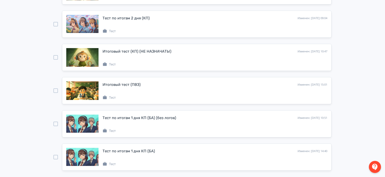
scroll to position [106, 0]
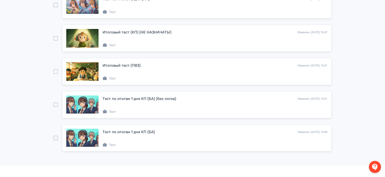
click at [55, 103] on div at bounding box center [55, 105] width 5 height 5
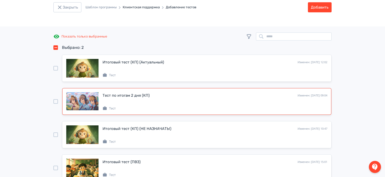
scroll to position [9, 0]
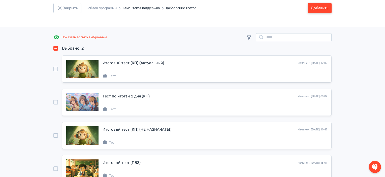
click at [316, 8] on button "Добавить" at bounding box center [320, 8] width 24 height 10
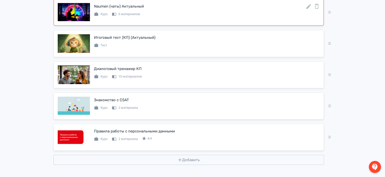
scroll to position [534, 0]
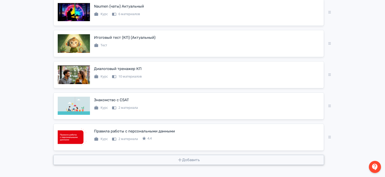
click at [233, 160] on button "Добавить" at bounding box center [188, 160] width 271 height 10
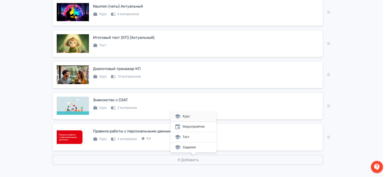
click at [189, 117] on div "Курс" at bounding box center [194, 116] width 38 height 6
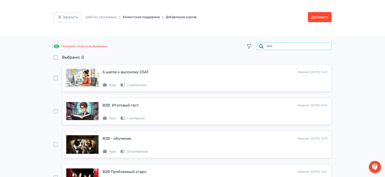
click at [293, 47] on input "search" at bounding box center [294, 46] width 76 height 8
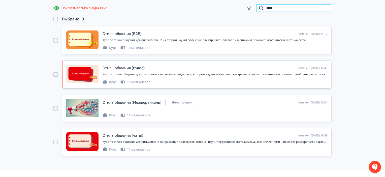
scroll to position [39, 0]
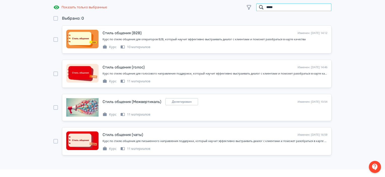
type input "*****"
click at [56, 143] on div at bounding box center [55, 141] width 5 height 5
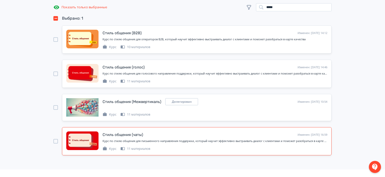
click at [57, 74] on div at bounding box center [55, 74] width 5 height 5
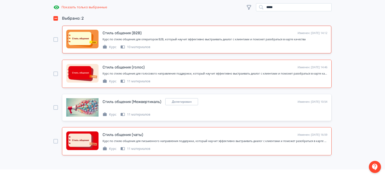
scroll to position [0, 0]
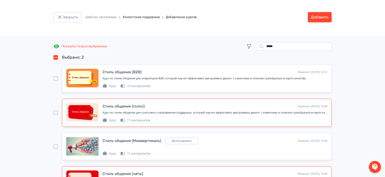
click at [321, 22] on button "Добавить" at bounding box center [320, 17] width 24 height 10
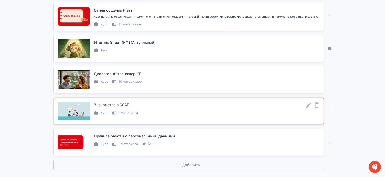
scroll to position [591, 0]
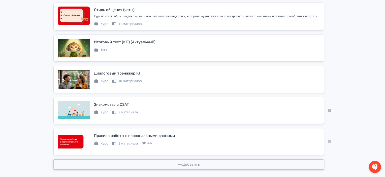
click at [184, 166] on button "Добавить" at bounding box center [188, 165] width 271 height 10
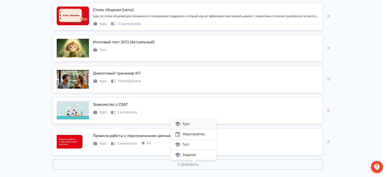
click at [205, 120] on div "Курс" at bounding box center [194, 124] width 46 height 10
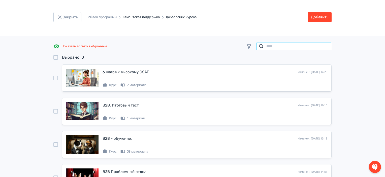
click at [289, 45] on input "search" at bounding box center [294, 46] width 76 height 8
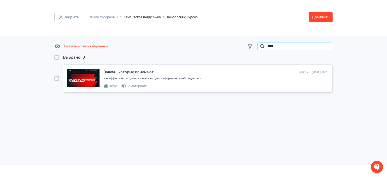
type input "*****"
click at [56, 77] on div at bounding box center [56, 78] width 5 height 5
click at [316, 16] on button "Добавить" at bounding box center [321, 17] width 24 height 10
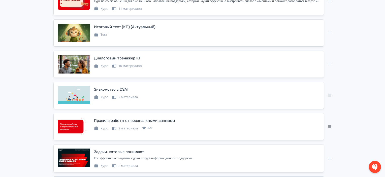
scroll to position [605, 0]
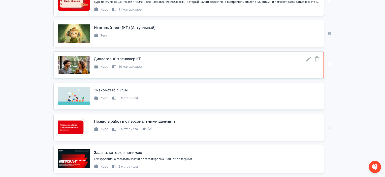
click at [318, 61] on icon at bounding box center [317, 59] width 6 height 6
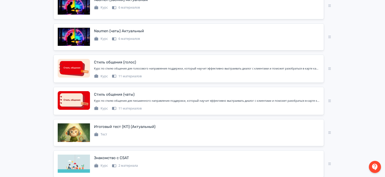
scroll to position [506, 0]
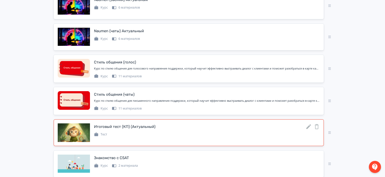
click at [317, 130] on icon at bounding box center [317, 127] width 6 height 6
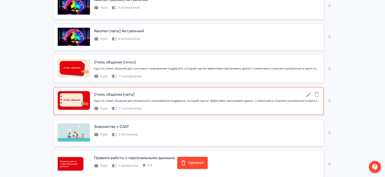
scroll to position [568, 0]
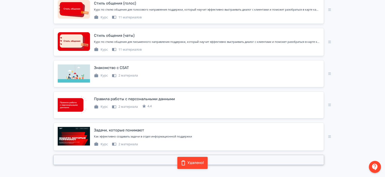
click at [153, 161] on button "Добавить" at bounding box center [188, 160] width 271 height 10
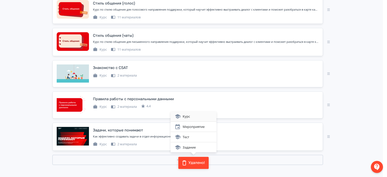
click at [181, 117] on div "Курс" at bounding box center [194, 116] width 38 height 6
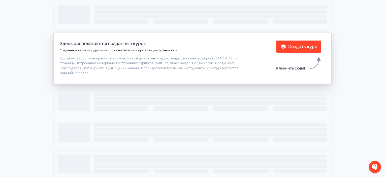
scroll to position [8, 0]
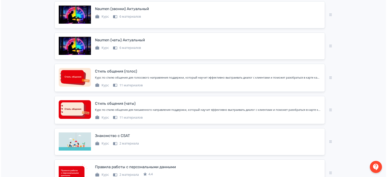
scroll to position [568, 0]
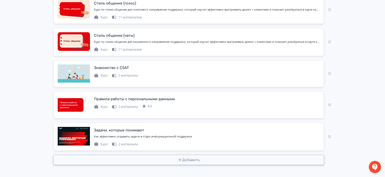
click at [182, 159] on icon "button" at bounding box center [180, 160] width 5 height 5
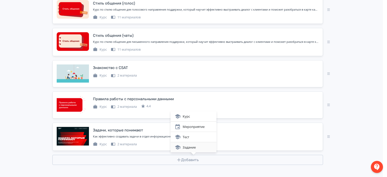
click at [199, 147] on div "Задание" at bounding box center [194, 147] width 38 height 6
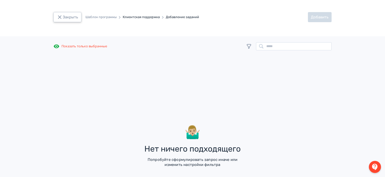
click at [69, 16] on button "Закрыть" at bounding box center [67, 17] width 28 height 10
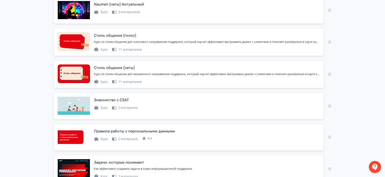
scroll to position [568, 0]
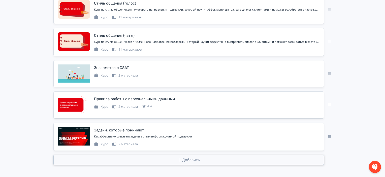
click at [185, 160] on button "Добавить" at bounding box center [188, 160] width 271 height 10
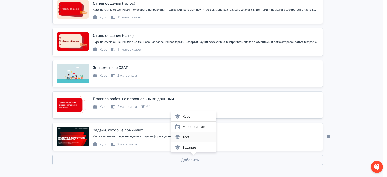
click at [201, 135] on div "Тест" at bounding box center [194, 137] width 38 height 6
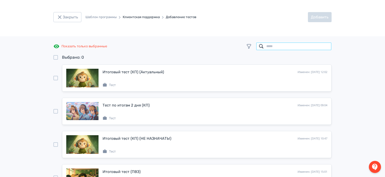
click at [281, 48] on input "search" at bounding box center [294, 46] width 76 height 8
click at [56, 76] on div at bounding box center [55, 78] width 5 height 5
click at [321, 21] on button "Добавить" at bounding box center [320, 17] width 24 height 10
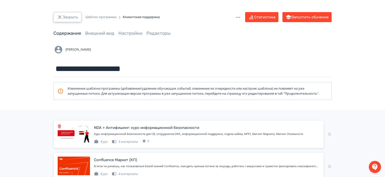
click at [73, 17] on button "Закрыть" at bounding box center [67, 17] width 28 height 10
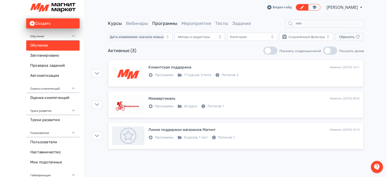
click at [108, 21] on link "Курсы" at bounding box center [115, 24] width 14 height 6
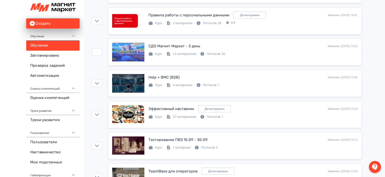
scroll to position [127, 0]
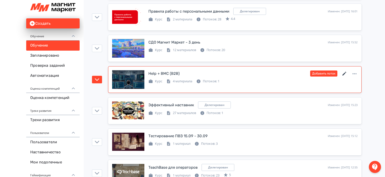
click at [346, 72] on icon at bounding box center [345, 74] width 6 height 6
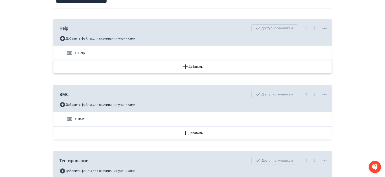
scroll to position [70, 0]
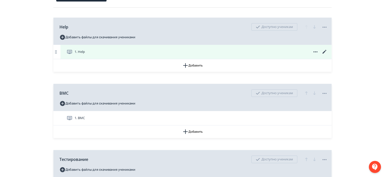
click at [324, 51] on icon at bounding box center [325, 52] width 6 height 6
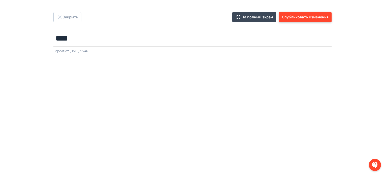
click at [327, 21] on button "Опубликовать изменения" at bounding box center [305, 17] width 53 height 10
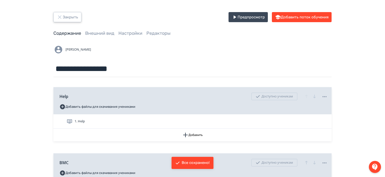
click at [63, 16] on button "Закрыть" at bounding box center [67, 17] width 28 height 10
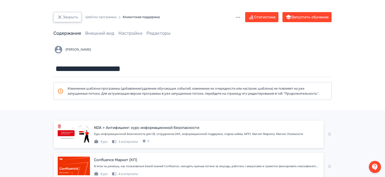
click at [73, 18] on button "Закрыть" at bounding box center [67, 17] width 28 height 10
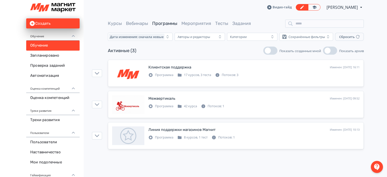
click at [117, 20] on span "Курсы" at bounding box center [115, 23] width 14 height 6
click at [116, 25] on link "Курсы" at bounding box center [115, 24] width 14 height 6
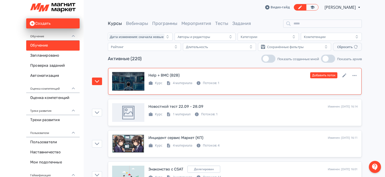
click at [281, 80] on div "Курс 4 материала Потоков: 1" at bounding box center [252, 83] width 209 height 6
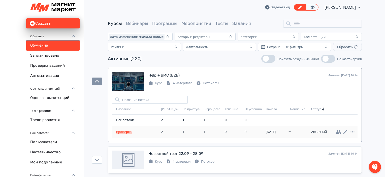
click at [118, 131] on span "проверка" at bounding box center [137, 132] width 43 height 5
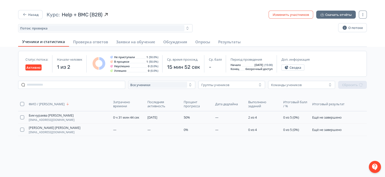
click at [296, 14] on button "Изменить участников" at bounding box center [291, 15] width 45 height 8
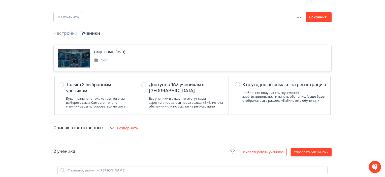
click at [312, 156] on button "Управлять учениками" at bounding box center [311, 152] width 41 height 8
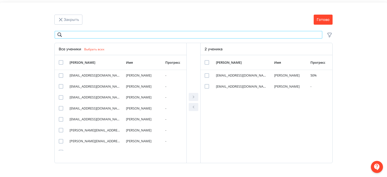
click at [130, 37] on input "Modal" at bounding box center [188, 35] width 268 height 8
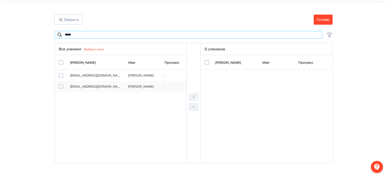
type input "*****"
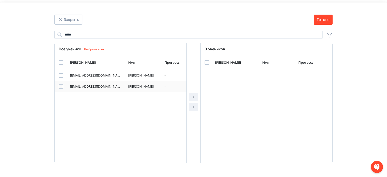
click at [63, 86] on div "Modal" at bounding box center [61, 86] width 5 height 5
click at [195, 93] on button "Modal" at bounding box center [194, 97] width 10 height 8
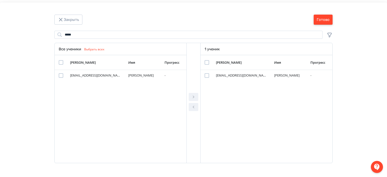
click at [324, 19] on button "Готово" at bounding box center [323, 20] width 19 height 10
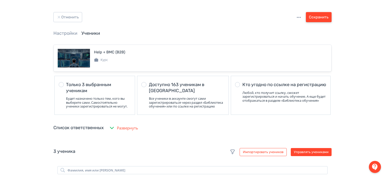
click at [324, 19] on button "Сохранить" at bounding box center [319, 17] width 26 height 10
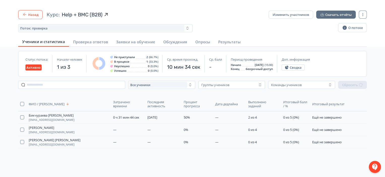
click at [34, 16] on button "Назад" at bounding box center [30, 14] width 24 height 9
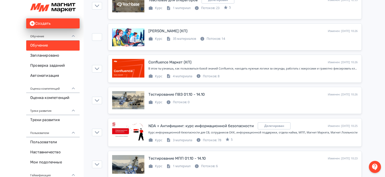
scroll to position [327, 0]
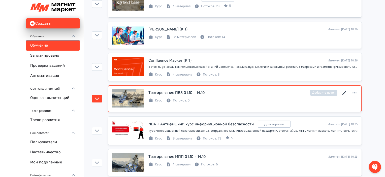
click at [342, 90] on icon at bounding box center [345, 93] width 6 height 6
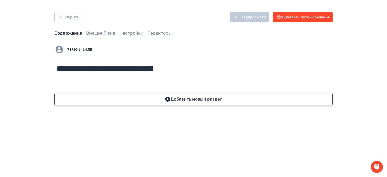
click at [205, 100] on button "Добавить новый раздел" at bounding box center [193, 99] width 278 height 12
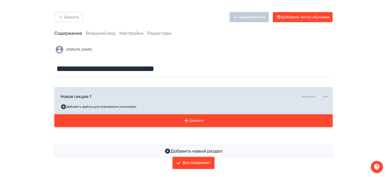
click at [137, 115] on button "Добавить" at bounding box center [193, 120] width 278 height 13
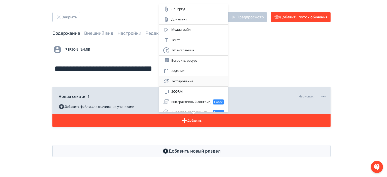
click at [193, 78] on div "Тестирование" at bounding box center [193, 81] width 60 height 6
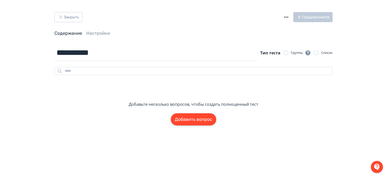
click at [179, 125] on button "Добавить вопрос" at bounding box center [193, 119] width 45 height 12
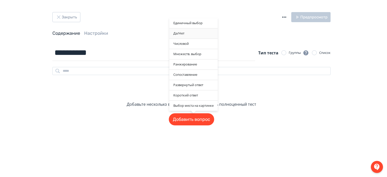
click at [201, 36] on div "Да/Нет" at bounding box center [193, 33] width 48 height 10
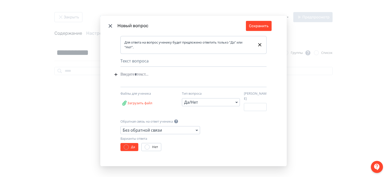
click at [150, 79] on div "Modal" at bounding box center [185, 75] width 131 height 10
click at [135, 75] on div "**********" at bounding box center [185, 75] width 131 height 10
click at [230, 76] on div "**********" at bounding box center [185, 75] width 131 height 10
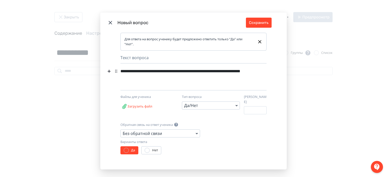
click at [138, 78] on div "**********" at bounding box center [185, 75] width 131 height 16
click at [147, 152] on div "Нет" at bounding box center [151, 150] width 20 height 8
click at [146, 151] on div "Modal" at bounding box center [147, 150] width 5 height 5
click at [181, 130] on div "Без обратной связи" at bounding box center [160, 134] width 80 height 8
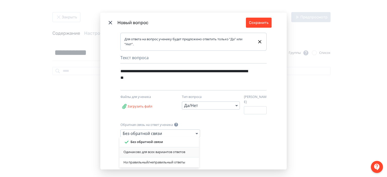
click at [161, 149] on div "Одинаково для всех вариантов ответов" at bounding box center [159, 152] width 80 height 10
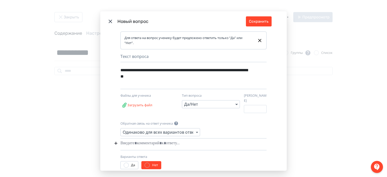
click at [134, 141] on div "Modal" at bounding box center [185, 144] width 131 height 10
paste div "Modal"
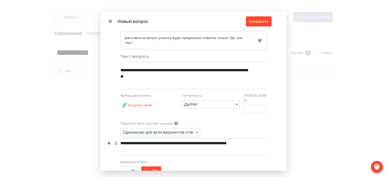
click at [125, 147] on div "**********" at bounding box center [184, 147] width 129 height 16
click at [120, 146] on div "**********" at bounding box center [184, 147] width 129 height 16
click at [137, 147] on div "**********" at bounding box center [184, 147] width 129 height 16
click at [257, 20] on button "Сохранить" at bounding box center [259, 21] width 26 height 10
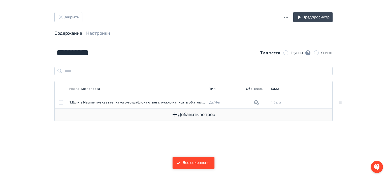
click at [207, 117] on button "Добавить вопрос" at bounding box center [194, 115] width 270 height 12
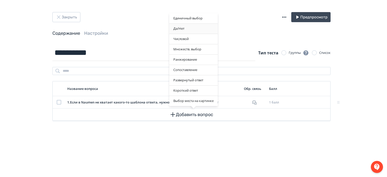
click at [194, 28] on div "Да/Нет" at bounding box center [193, 29] width 48 height 10
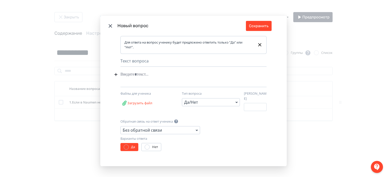
click at [170, 77] on div "Modal" at bounding box center [185, 75] width 131 height 10
click at [169, 131] on div "Без обратной связи" at bounding box center [160, 130] width 80 height 8
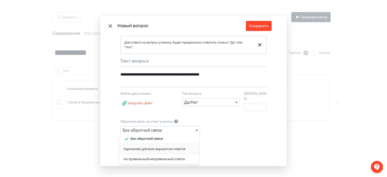
click at [178, 147] on div "Одинаково для всех вариантов ответов" at bounding box center [160, 149] width 72 height 5
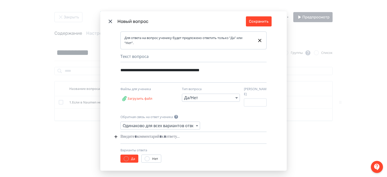
click at [154, 136] on div "Modal" at bounding box center [185, 137] width 131 height 10
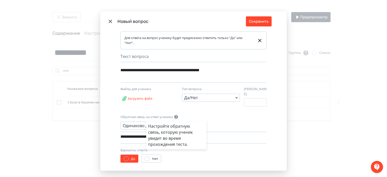
click at [262, 25] on div "Настройте обратную связь, которую ученик увидит во время прохождения теста." at bounding box center [193, 88] width 387 height 177
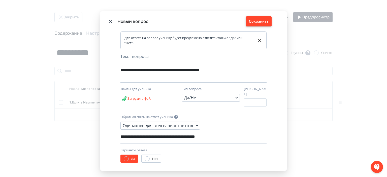
click at [261, 26] on button "Сохранить" at bounding box center [259, 21] width 26 height 10
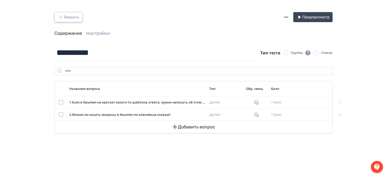
click at [64, 21] on button "Закрыть" at bounding box center [68, 17] width 28 height 10
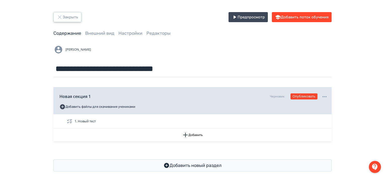
click at [61, 15] on icon "button" at bounding box center [60, 17] width 6 height 6
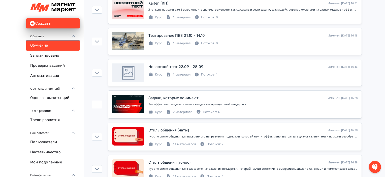
scroll to position [711, 0]
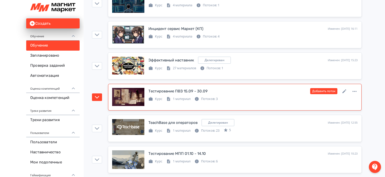
click at [248, 93] on div "Тестирование ПВЗ 15.09 - 30.09 Изменен: [DATE] 15:12 Добавить поток Курс 1 мате…" at bounding box center [252, 95] width 209 height 14
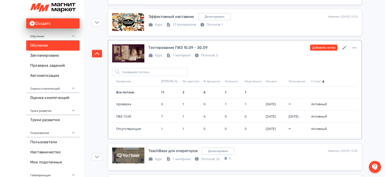
scroll to position [759, 0]
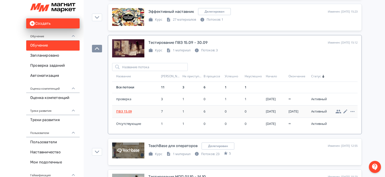
click at [128, 109] on span "ПВЗ 15.09" at bounding box center [137, 111] width 43 height 5
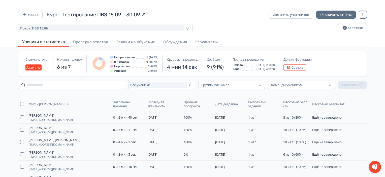
click at [292, 68] on span "Сводка" at bounding box center [298, 68] width 12 height 4
